Goal: Transaction & Acquisition: Purchase product/service

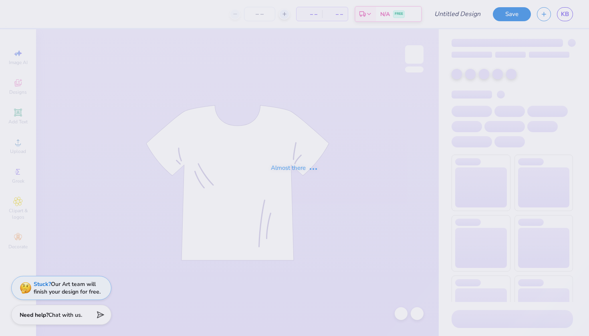
type input "BSU EBoard"
type input "2"
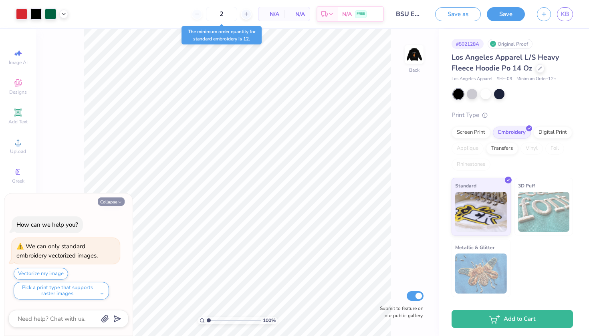
click at [104, 199] on button "Collapse" at bounding box center [111, 201] width 27 height 8
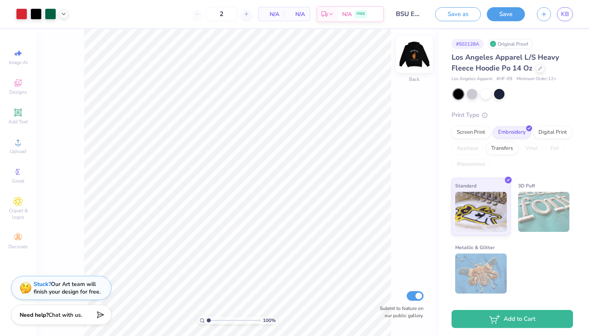
click at [421, 53] on img at bounding box center [414, 54] width 32 height 32
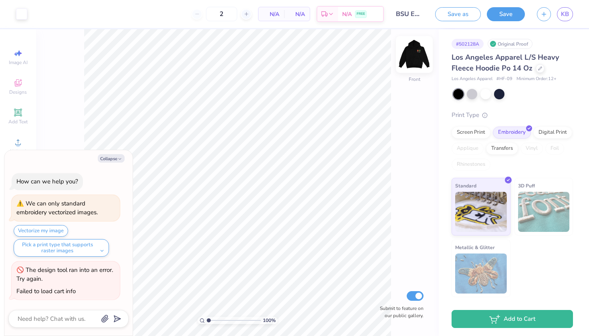
click at [415, 56] on img at bounding box center [414, 54] width 32 height 32
type textarea "x"
type input "1.11"
type textarea "x"
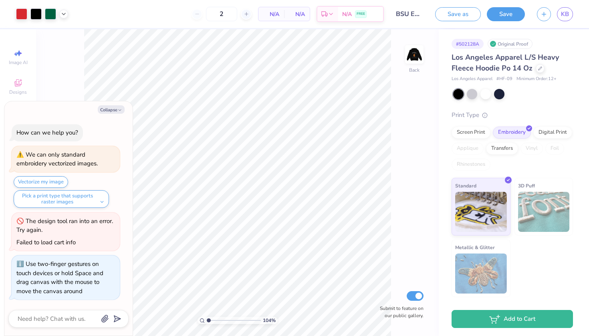
type input "1"
click at [208, 320] on input "range" at bounding box center [234, 320] width 54 height 7
click at [105, 114] on button "Collapse" at bounding box center [111, 109] width 27 height 8
type textarea "x"
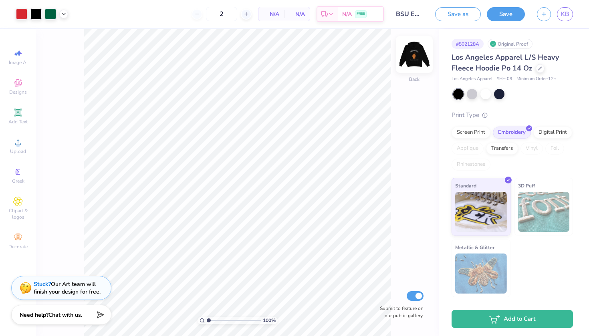
click at [411, 56] on img at bounding box center [414, 54] width 32 height 32
type input "1.11"
click at [209, 320] on input "range" at bounding box center [234, 320] width 54 height 7
click at [417, 56] on img at bounding box center [414, 54] width 32 height 32
